Goal: Task Accomplishment & Management: Manage account settings

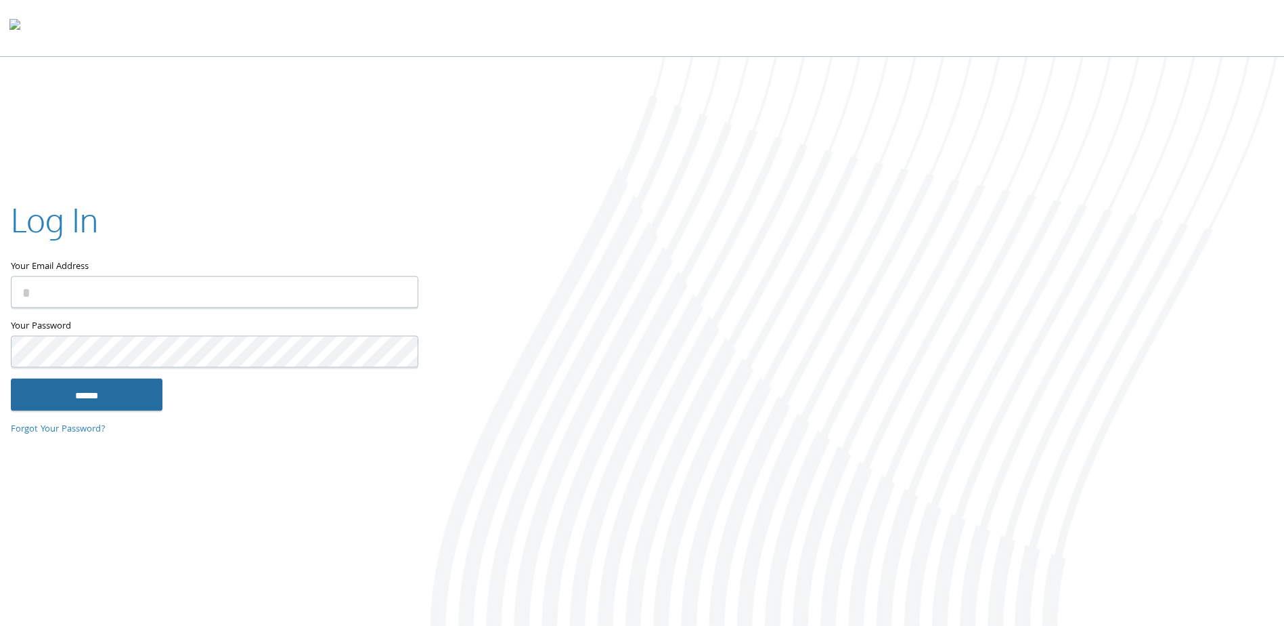
type input "**********"
click at [129, 389] on input "******" at bounding box center [87, 395] width 152 height 33
click at [107, 404] on input "******" at bounding box center [87, 395] width 152 height 33
